Goal: Information Seeking & Learning: Learn about a topic

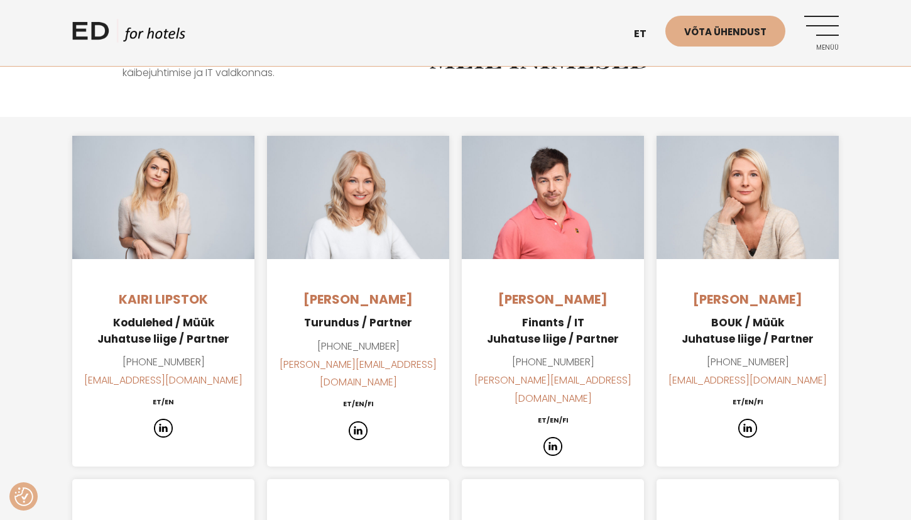
scroll to position [889, 0]
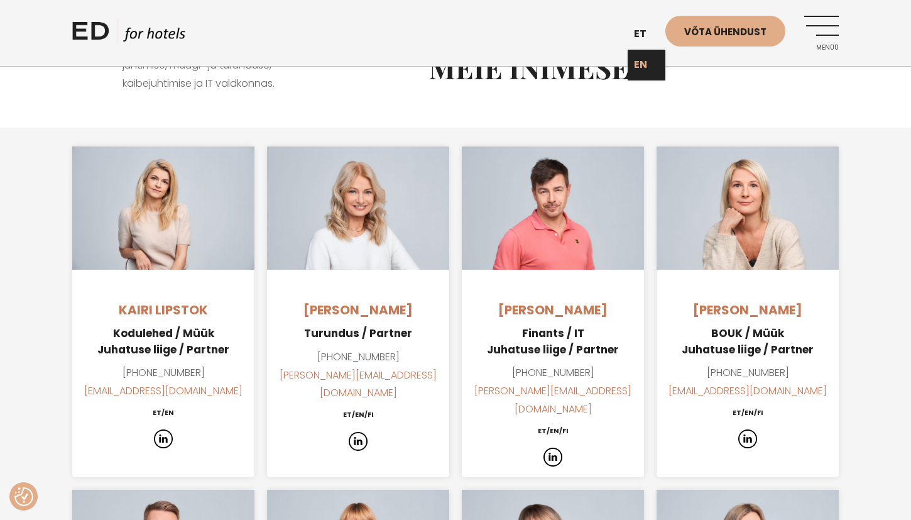
click at [639, 63] on link "EN" at bounding box center [647, 65] width 38 height 31
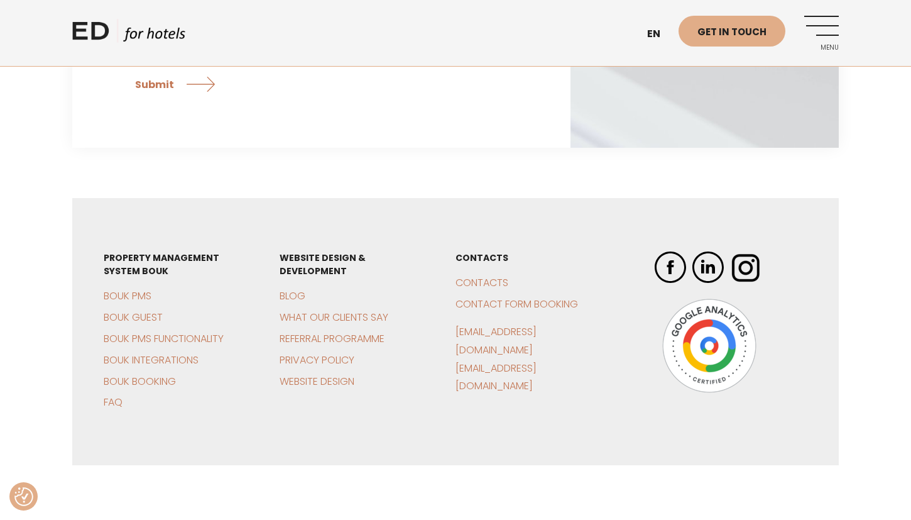
scroll to position [2502, 0]
click at [130, 289] on link "BOUK PMS" at bounding box center [128, 296] width 48 height 14
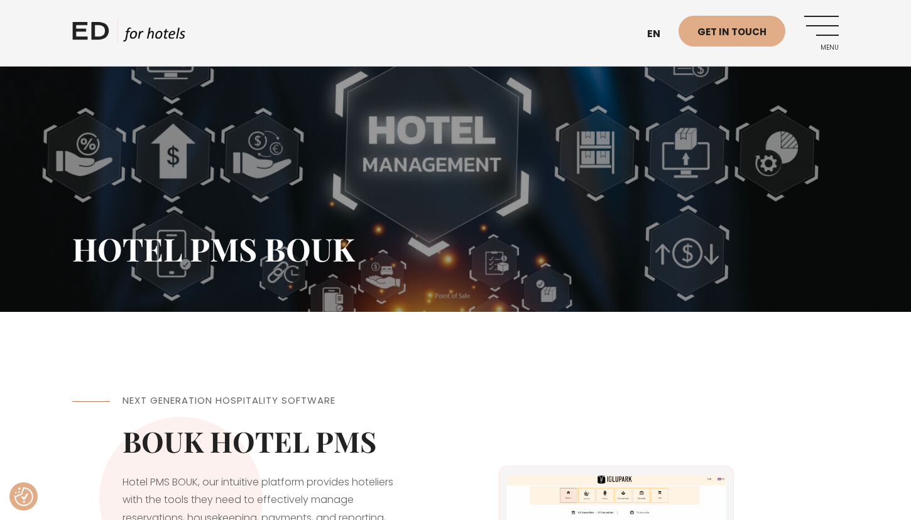
click at [831, 32] on link "Menu" at bounding box center [821, 33] width 35 height 35
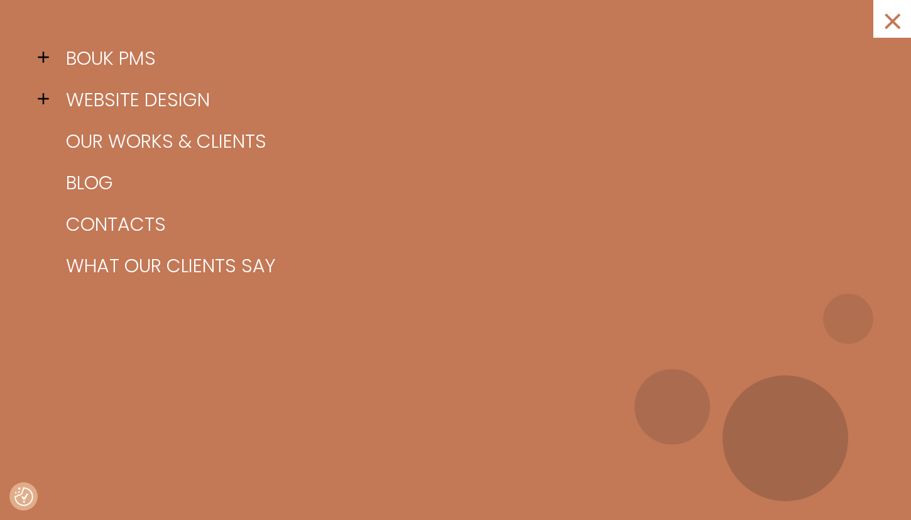
click at [41, 99] on span at bounding box center [47, 98] width 19 height 19
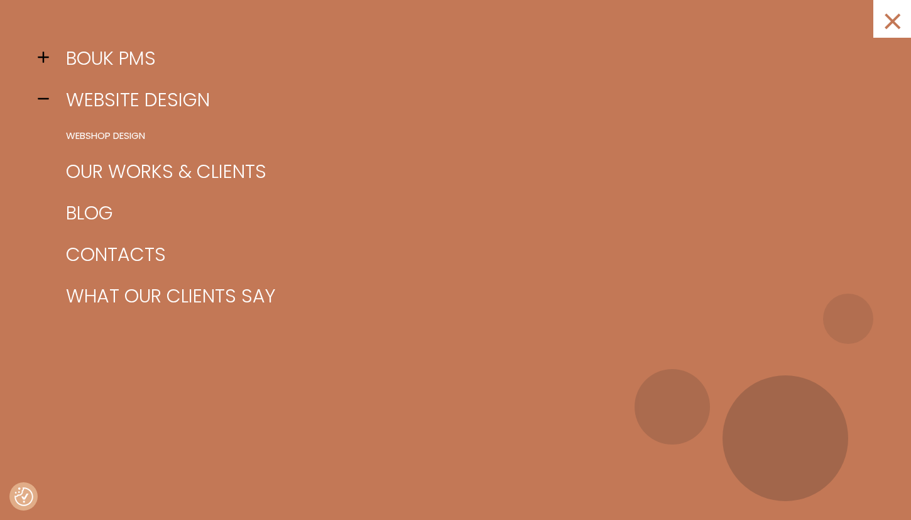
click at [43, 58] on span at bounding box center [47, 57] width 19 height 19
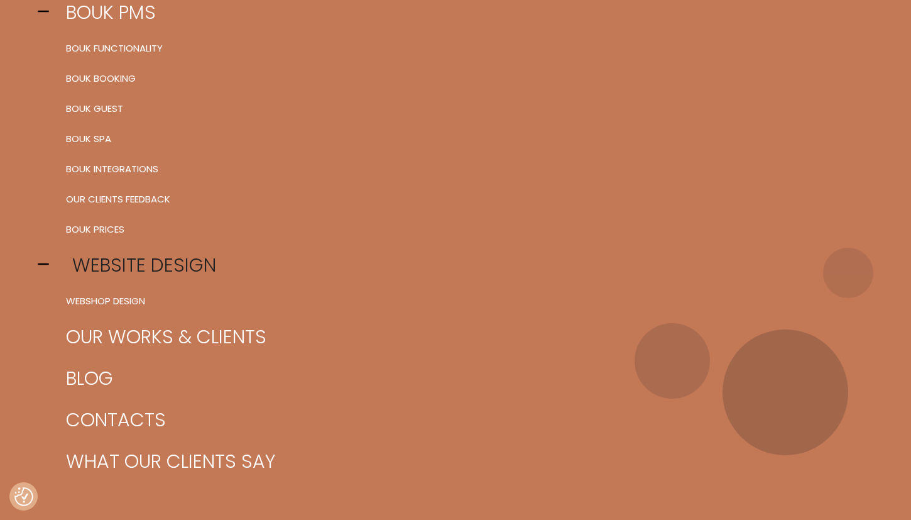
scroll to position [46, 0]
click at [103, 230] on link "BOUK Prices" at bounding box center [471, 229] width 817 height 30
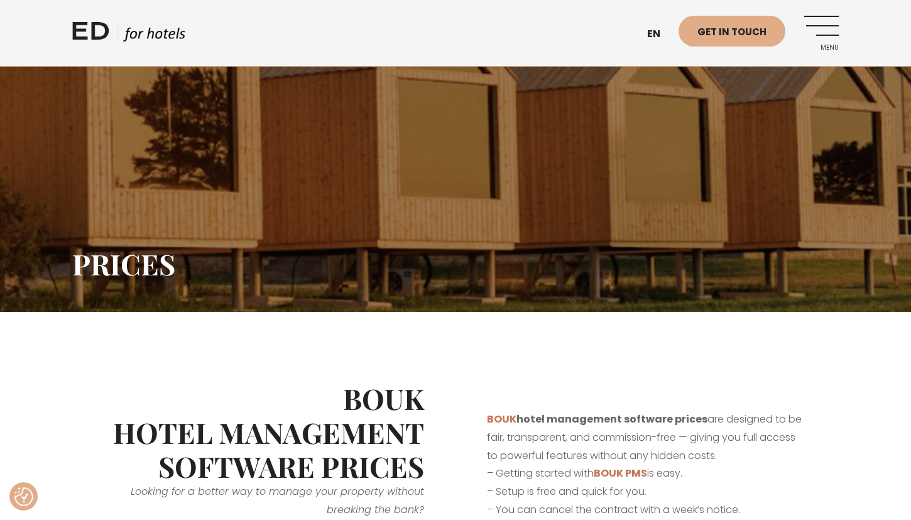
click at [827, 33] on link "Menu" at bounding box center [821, 33] width 35 height 35
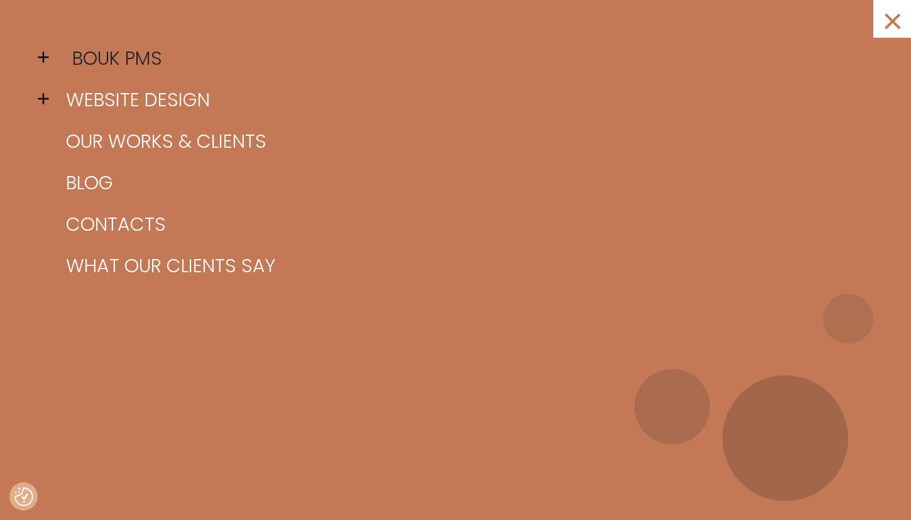
click at [90, 57] on link "BOUK PMS" at bounding box center [471, 58] width 817 height 41
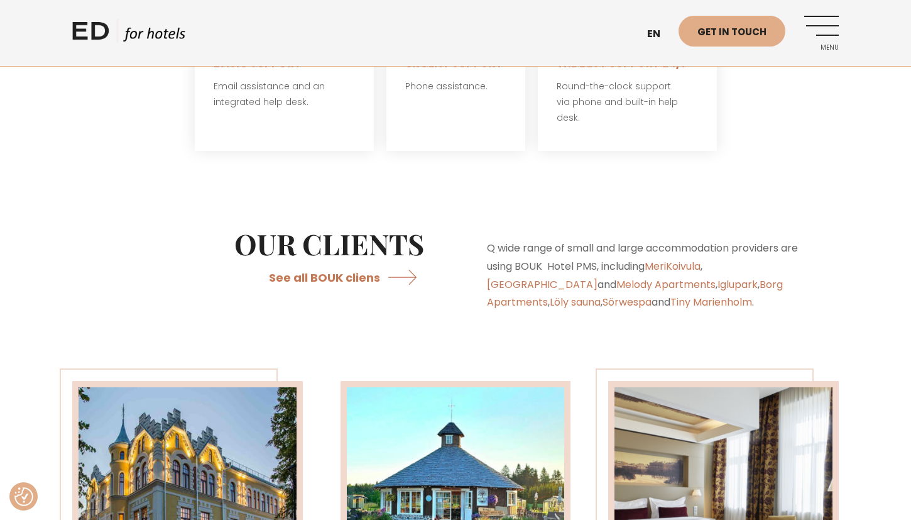
scroll to position [2611, 0]
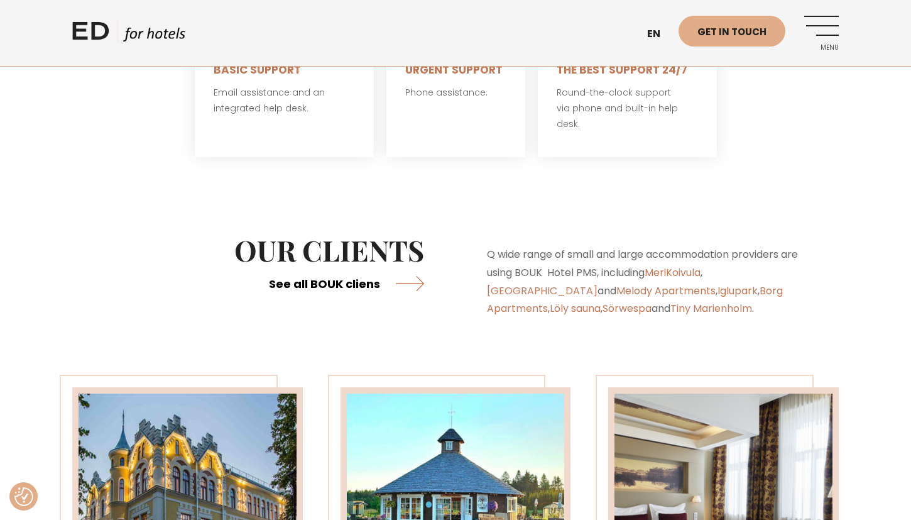
click at [341, 270] on link "See all BOUK cliens" at bounding box center [346, 282] width 155 height 33
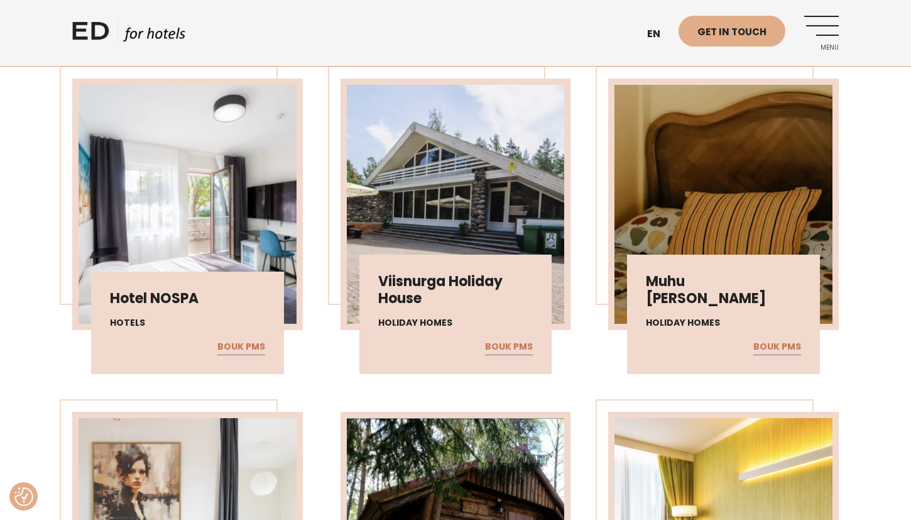
scroll to position [1050, 0]
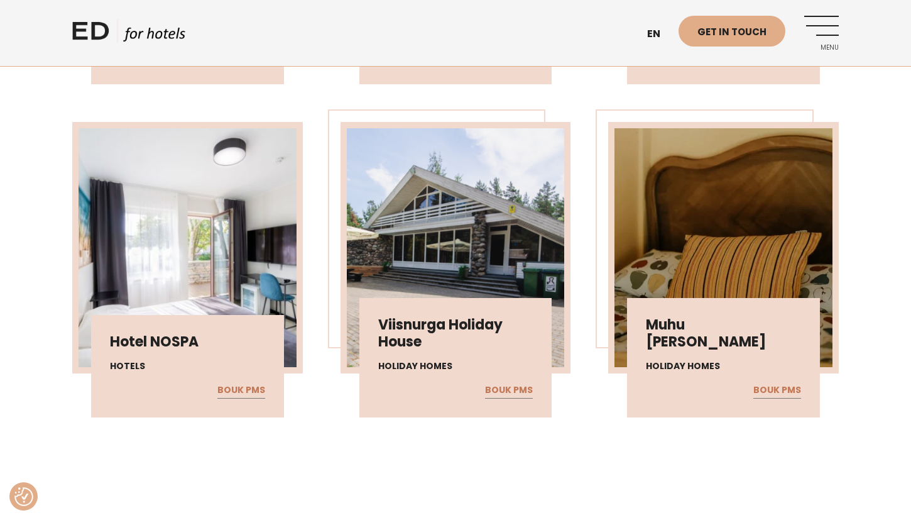
click at [171, 339] on h3 "Hotel NOSPA" at bounding box center [187, 342] width 155 height 16
click at [241, 391] on link "BOUK PMS" at bounding box center [241, 390] width 48 height 16
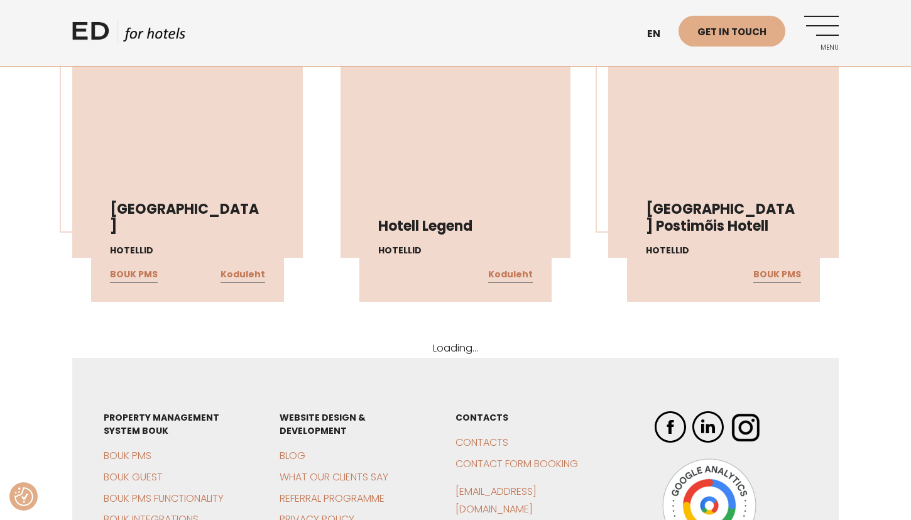
scroll to position [2172, 0]
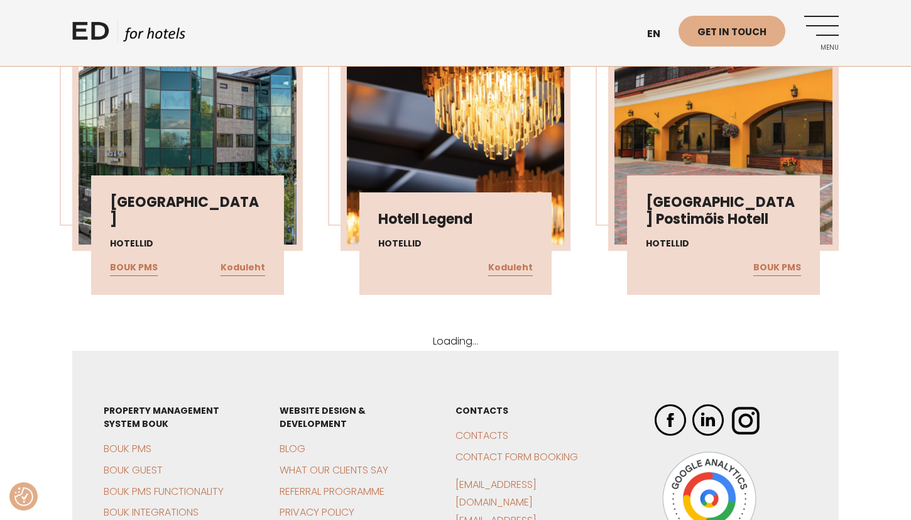
click at [449, 344] on div "Loading..." at bounding box center [455, 341] width 766 height 18
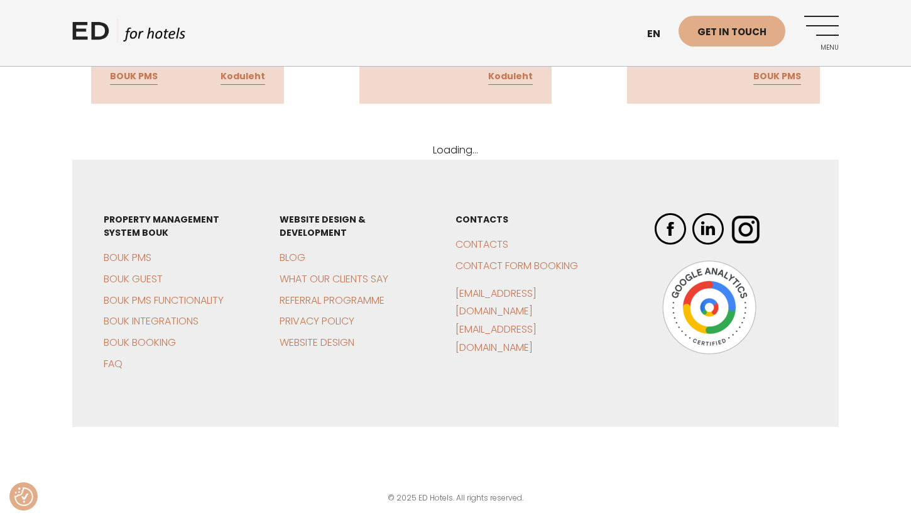
scroll to position [2362, 0]
click at [337, 297] on link "Referral programme" at bounding box center [332, 300] width 105 height 14
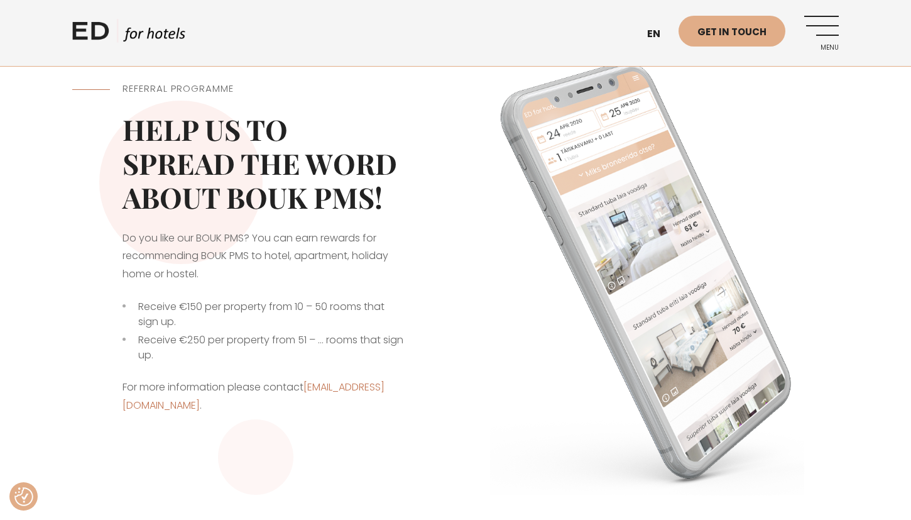
click at [811, 26] on link "Menu" at bounding box center [821, 33] width 35 height 35
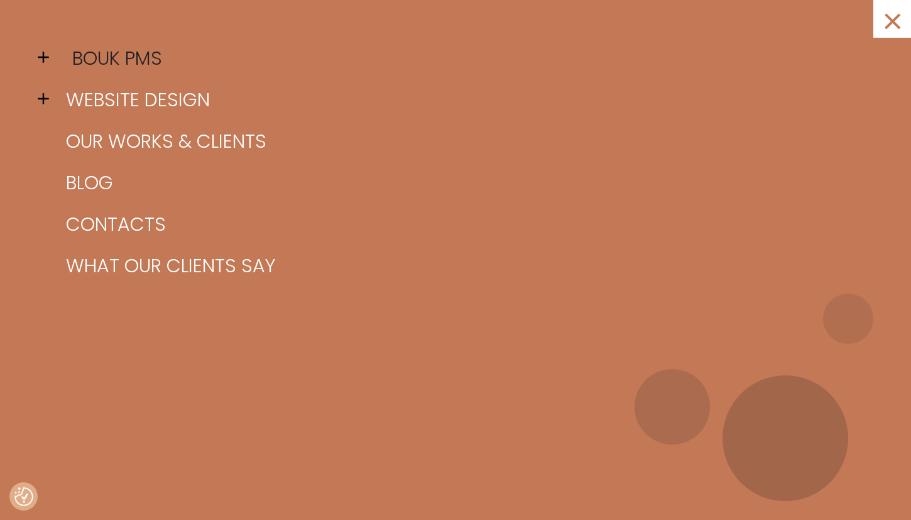
click at [100, 66] on link "BOUK PMS" at bounding box center [471, 58] width 817 height 41
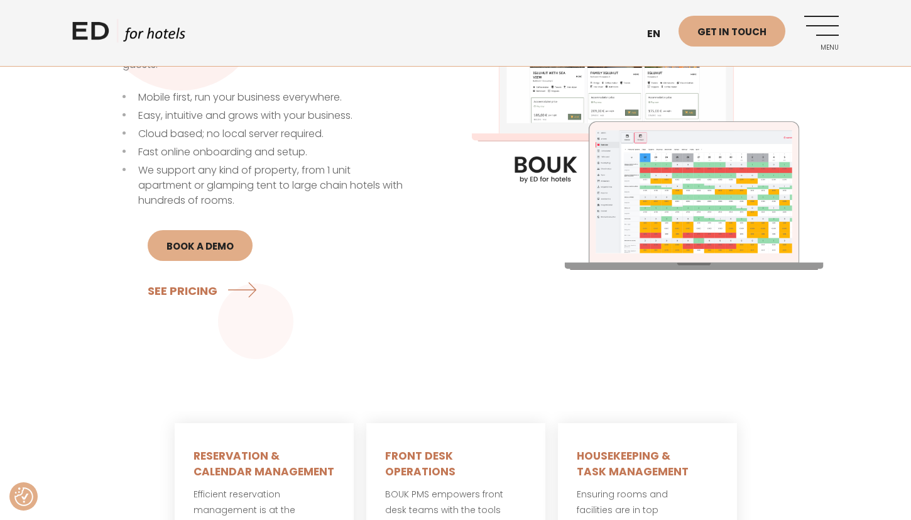
scroll to position [491, 0]
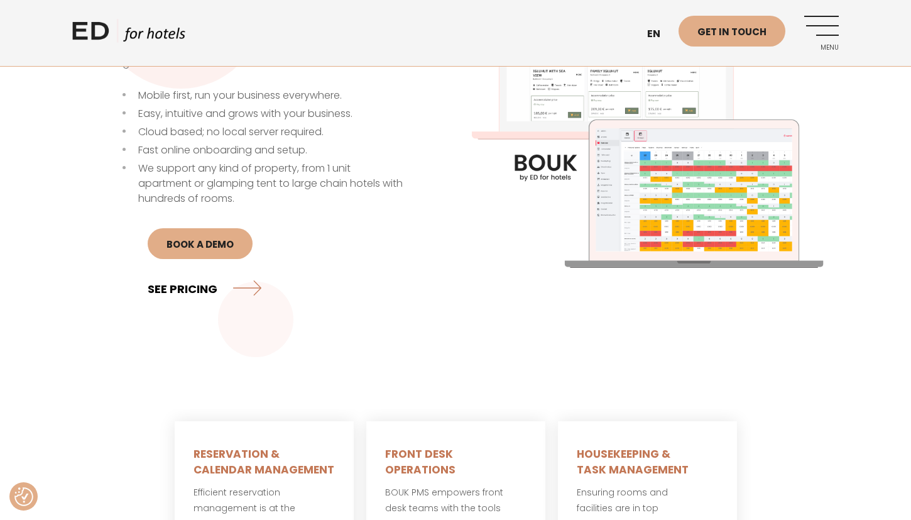
click at [194, 291] on link "SEE PRICING" at bounding box center [205, 287] width 114 height 33
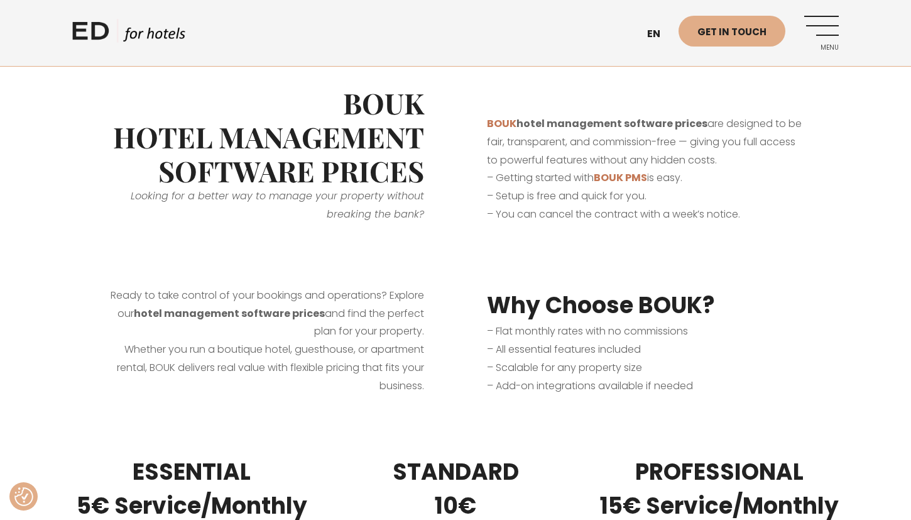
scroll to position [295, 0]
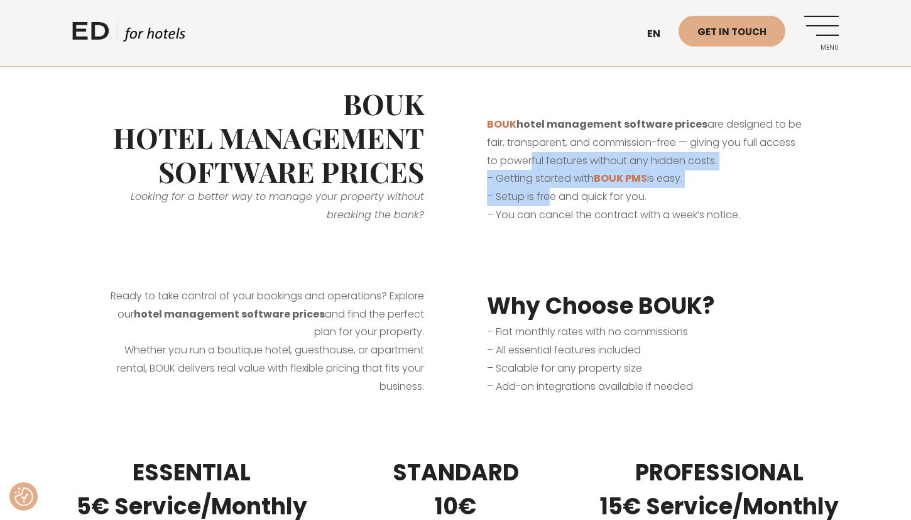
drag, startPoint x: 527, startPoint y: 156, endPoint x: 553, endPoint y: 190, distance: 43.0
click at [553, 190] on div "BOUK hotel management software prices are designed to be fair, transparent, and…" at bounding box center [646, 170] width 383 height 172
click at [572, 214] on p "– You can cancel the contract with a week’s notice." at bounding box center [647, 215] width 320 height 18
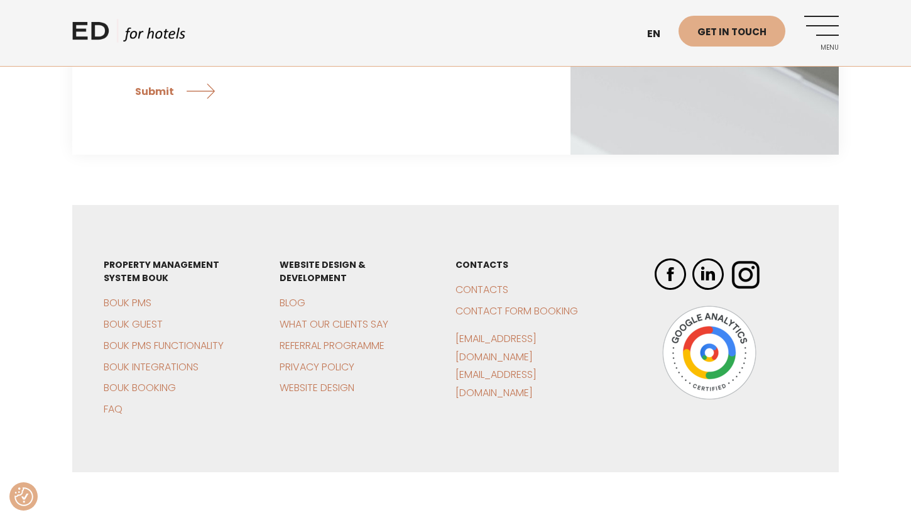
scroll to position [3471, 0]
click at [136, 317] on link "BOUK Guest" at bounding box center [133, 324] width 59 height 14
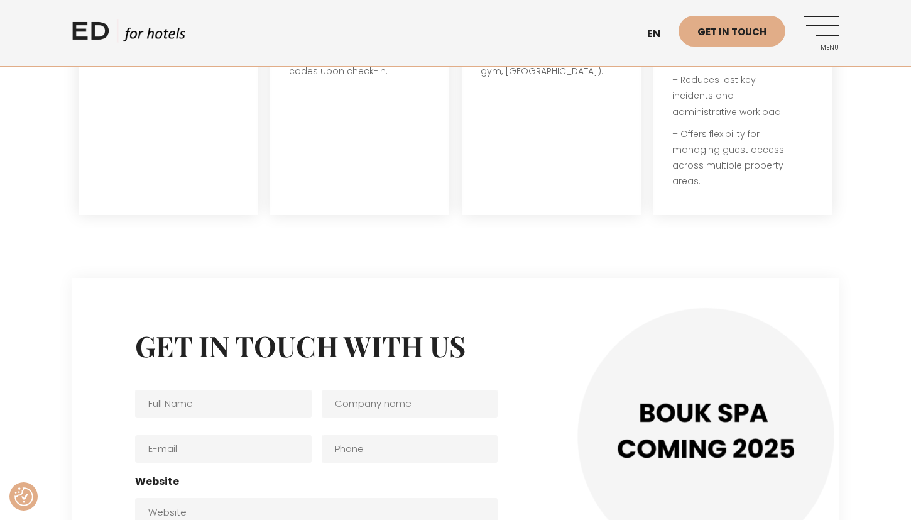
scroll to position [2889, 0]
